Goal: Check status: Check status

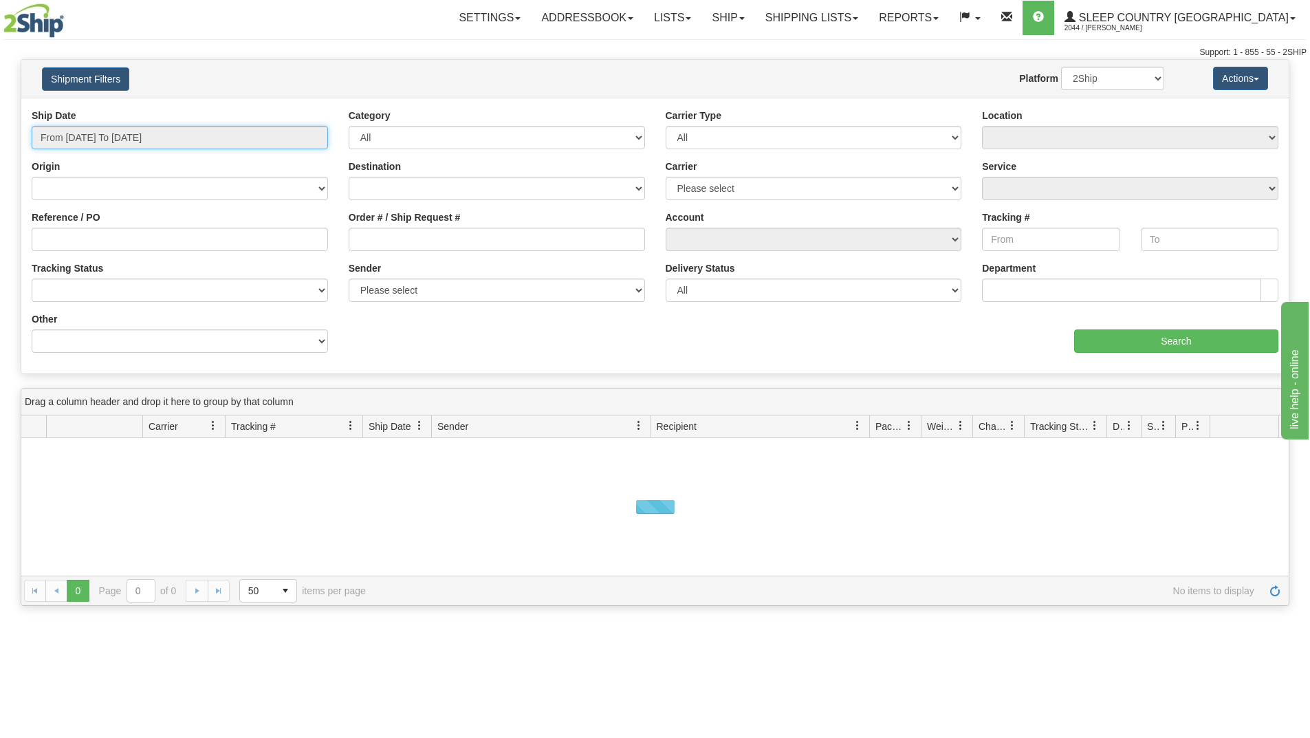
drag, startPoint x: 0, startPoint y: 0, endPoint x: 232, endPoint y: 131, distance: 266.3
click at [232, 131] on input "From [DATE] To [DATE]" at bounding box center [180, 137] width 296 height 23
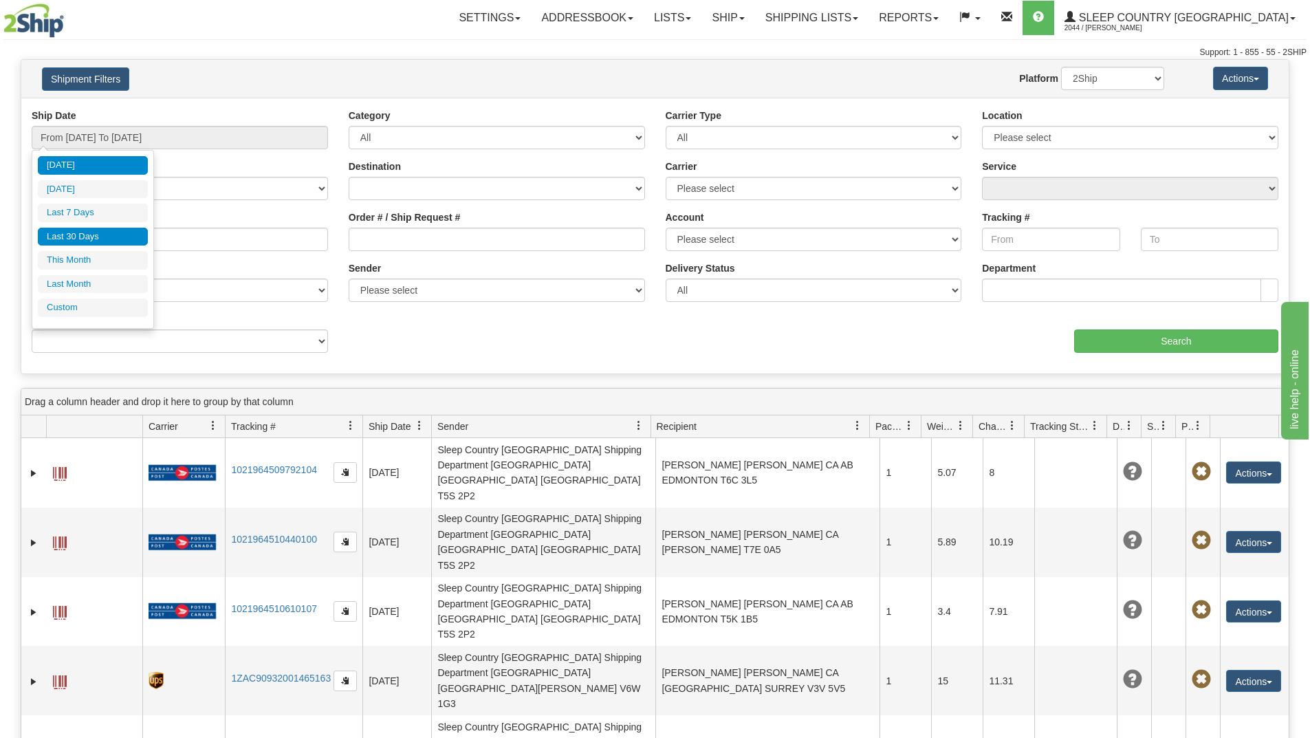
click at [93, 236] on li "Last 30 Days" at bounding box center [93, 237] width 110 height 19
type input "From [DATE] To [DATE]"
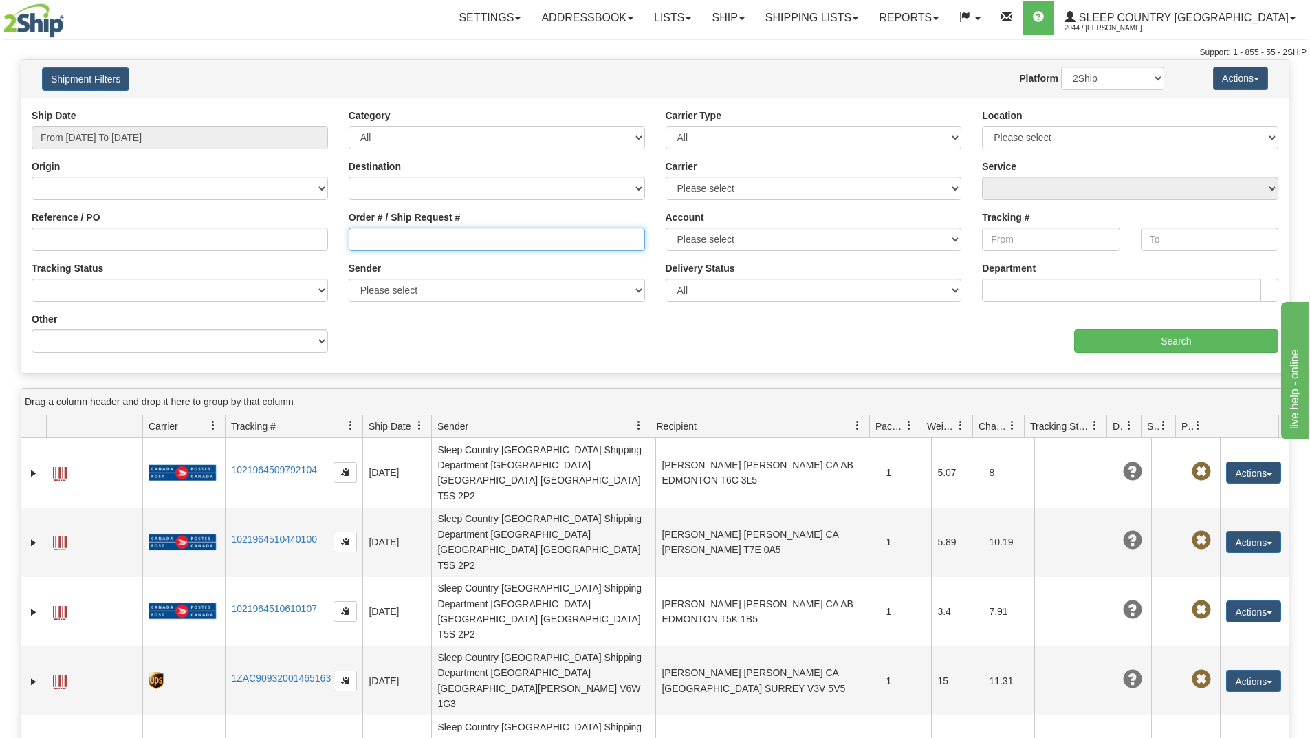
click at [385, 239] on input "Order # / Ship Request #" at bounding box center [497, 239] width 296 height 23
paste input "9000H977200"
type input "9000H977200"
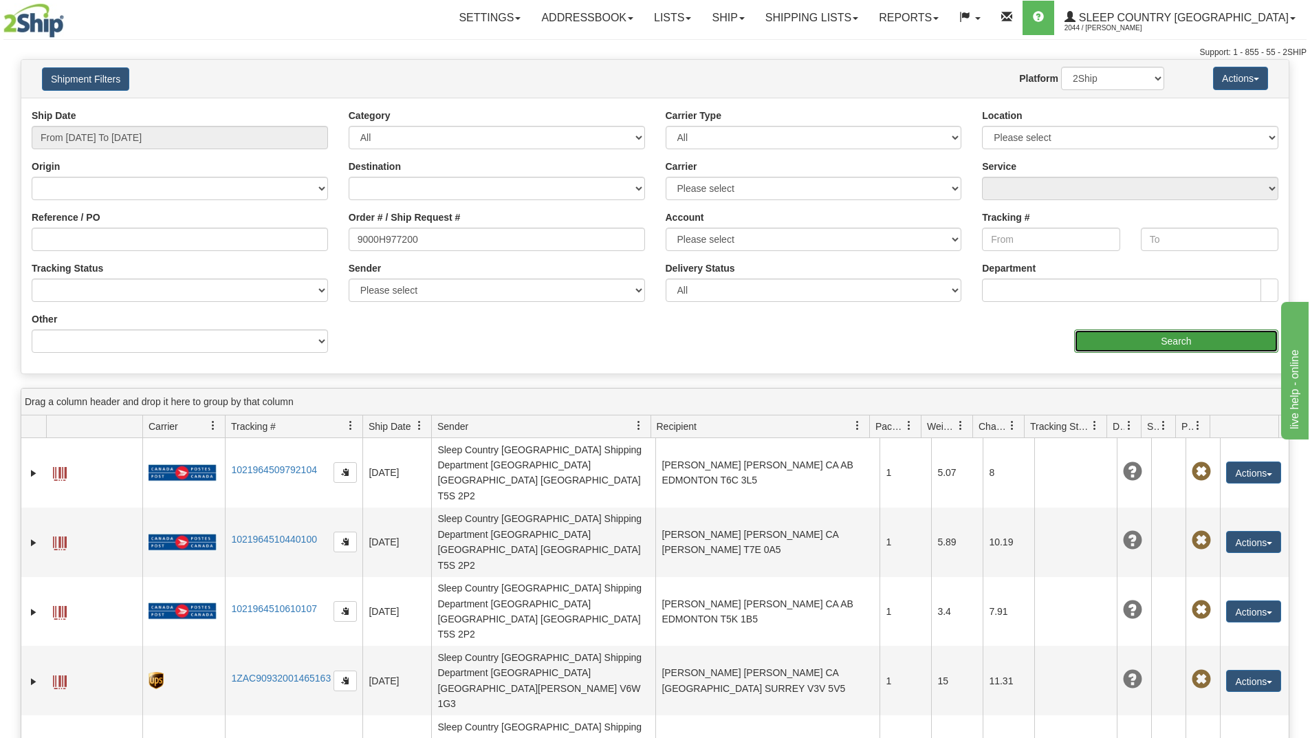
click at [1092, 339] on input "Search" at bounding box center [1176, 340] width 204 height 23
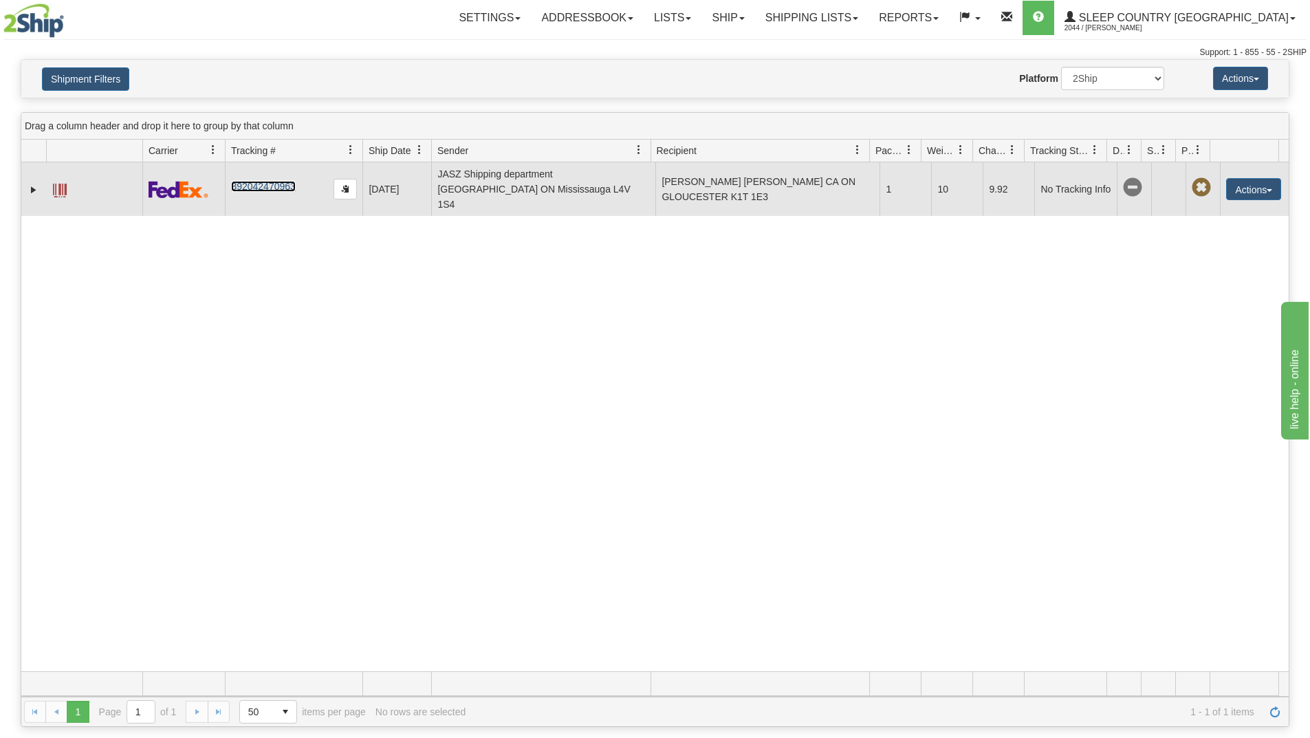
click at [266, 181] on link "392042470963" at bounding box center [263, 186] width 64 height 11
